Goal: Navigation & Orientation: Go to known website

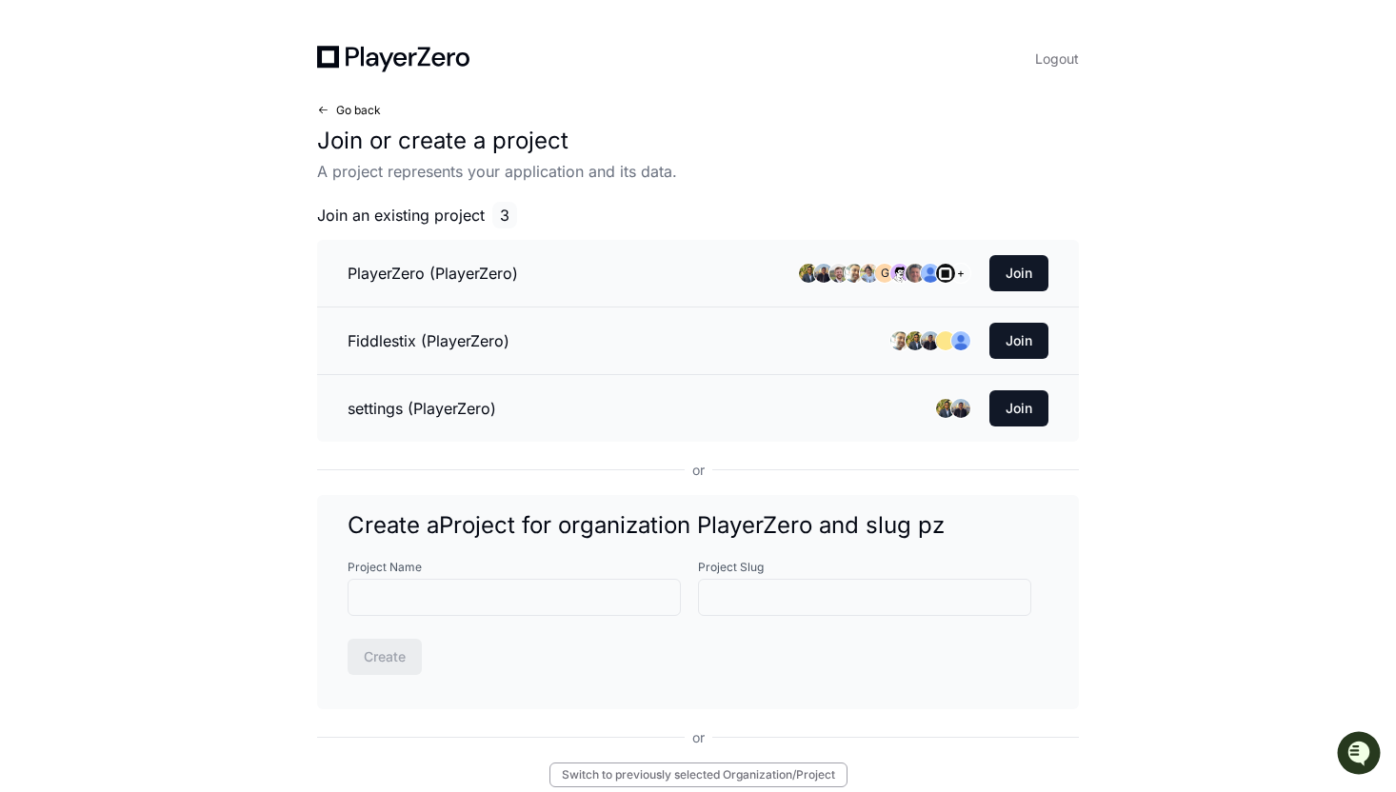
click at [324, 107] on span at bounding box center [322, 110] width 11 height 11
